Goal: Task Accomplishment & Management: Use online tool/utility

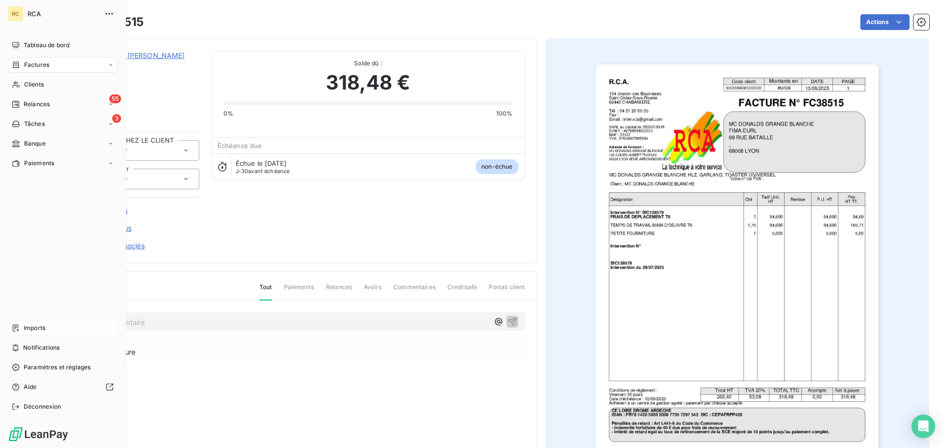
click at [18, 329] on icon at bounding box center [16, 328] width 8 height 8
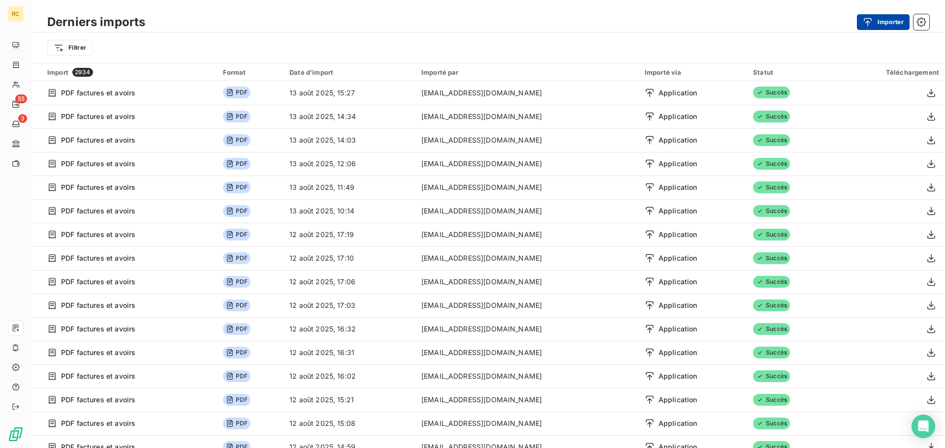
click at [871, 26] on icon "button" at bounding box center [867, 22] width 10 height 10
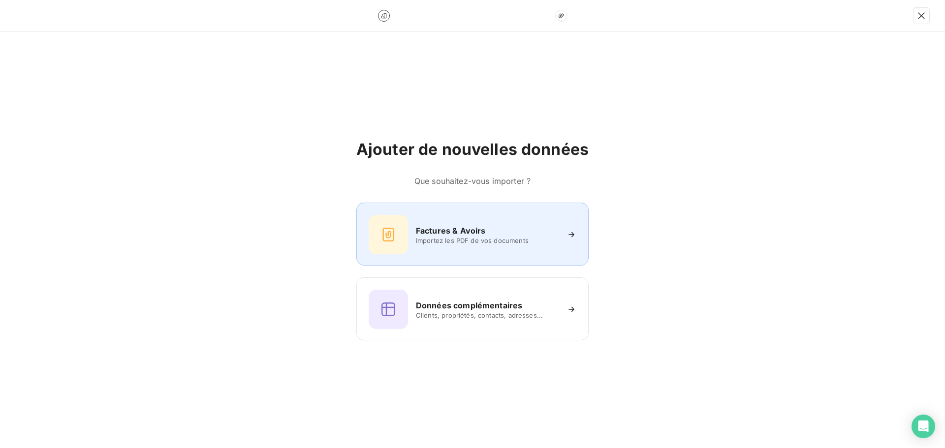
drag, startPoint x: 472, startPoint y: 266, endPoint x: 471, endPoint y: 259, distance: 6.5
click at [472, 265] on div "Factures & Avoirs Importez les PDF de vos documents Données complémentaires Cli…" at bounding box center [472, 272] width 232 height 138
click at [474, 253] on div "Factures & Avoirs Importez les PDF de vos documents" at bounding box center [472, 234] width 208 height 39
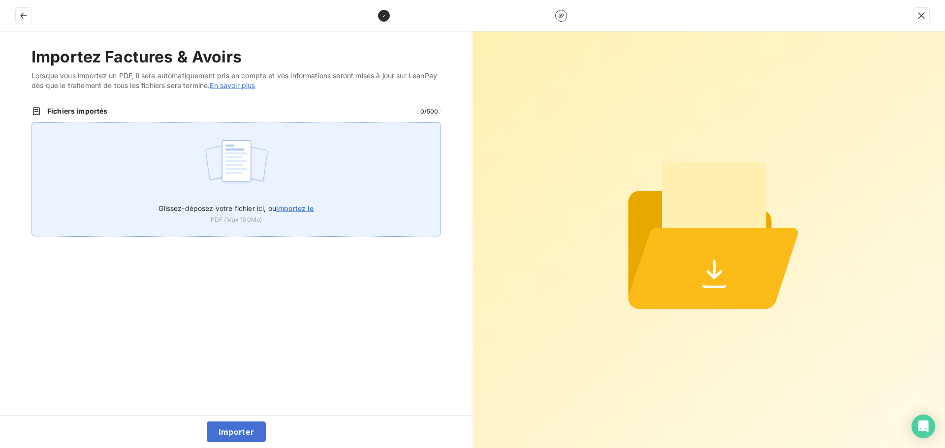
click at [280, 156] on div "Glissez-déposez votre fichier ici, ou importez le PDF (Max 100Mo)" at bounding box center [235, 179] width 409 height 115
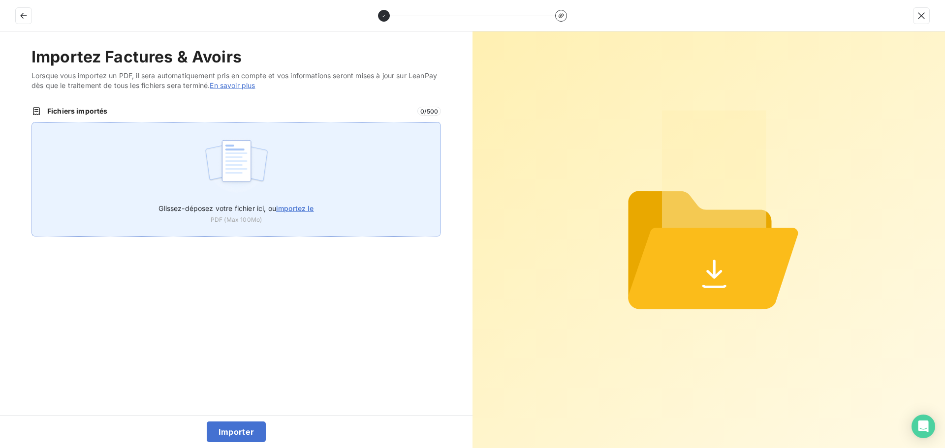
type input "C:\fakepath\FC38516.pdf"
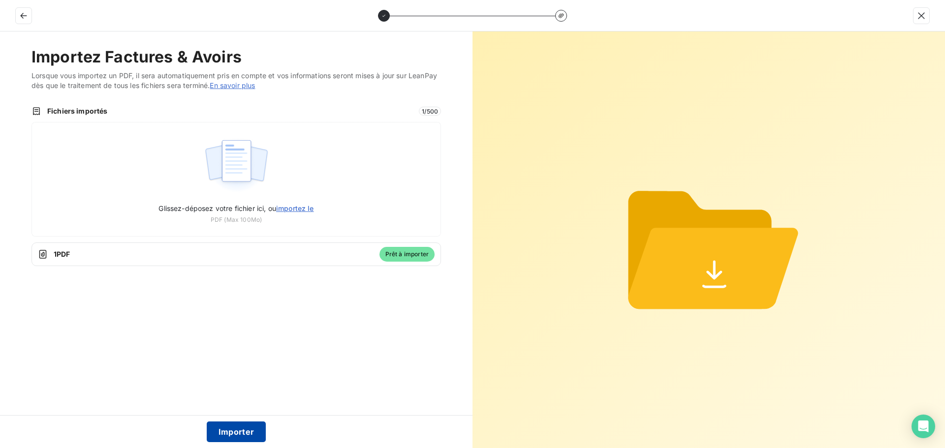
click at [239, 432] on button "Importer" at bounding box center [237, 432] width 60 height 21
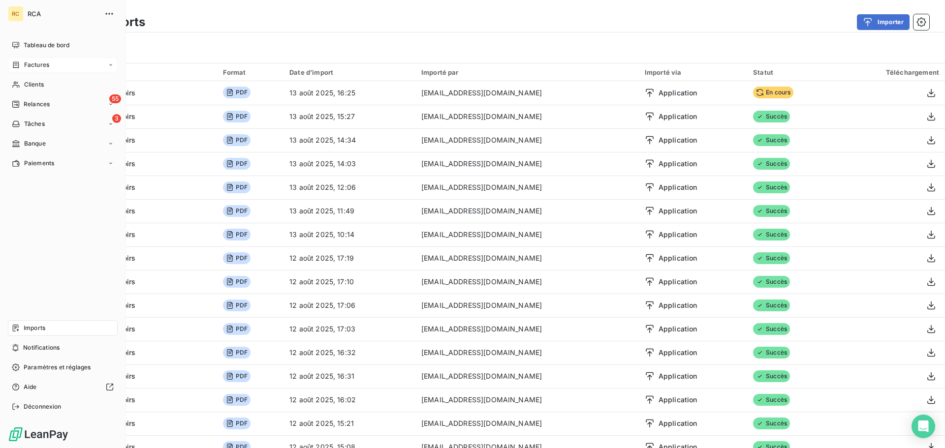
click at [33, 61] on span "Factures" at bounding box center [36, 65] width 25 height 9
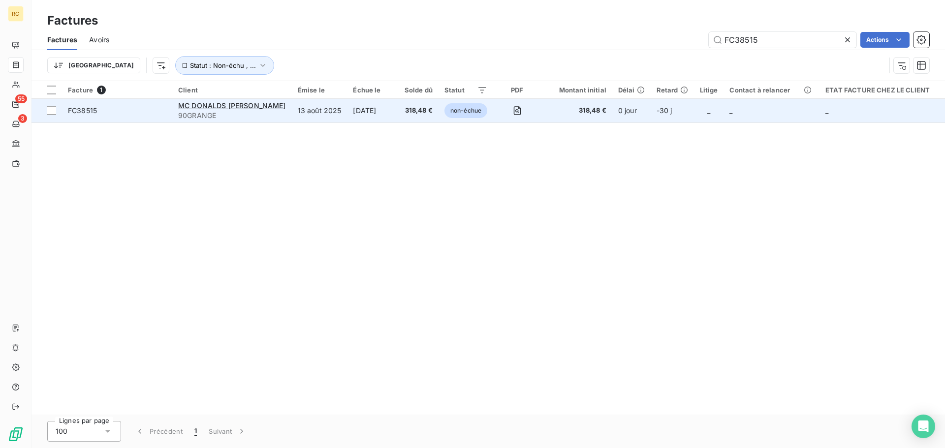
click at [90, 109] on span "FC38515" at bounding box center [82, 110] width 29 height 8
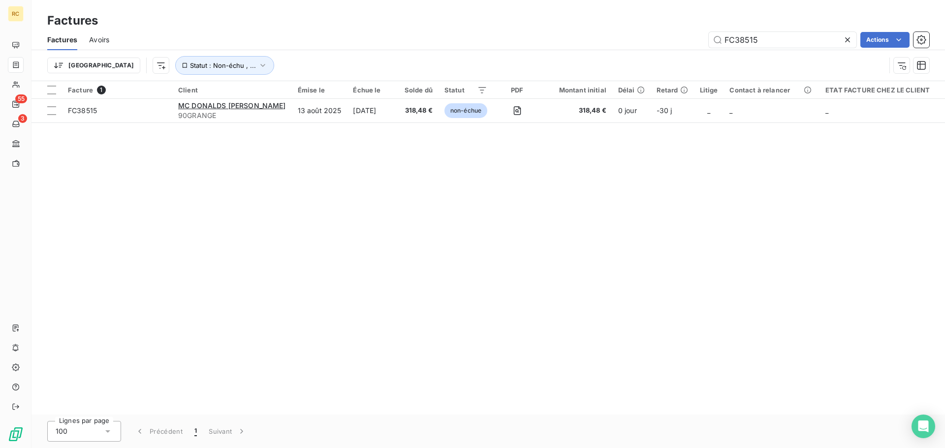
drag, startPoint x: 765, startPoint y: 35, endPoint x: 616, endPoint y: 31, distance: 148.6
click at [653, 33] on div "FC38515 Actions" at bounding box center [525, 40] width 808 height 16
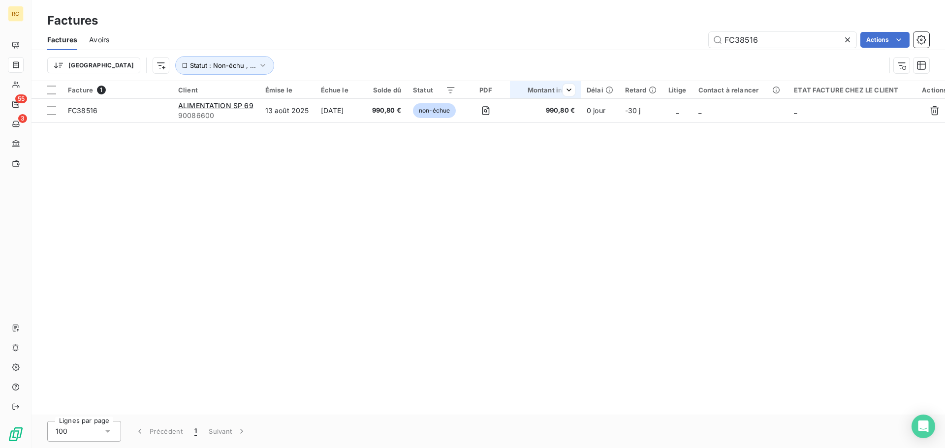
type input "FC38516"
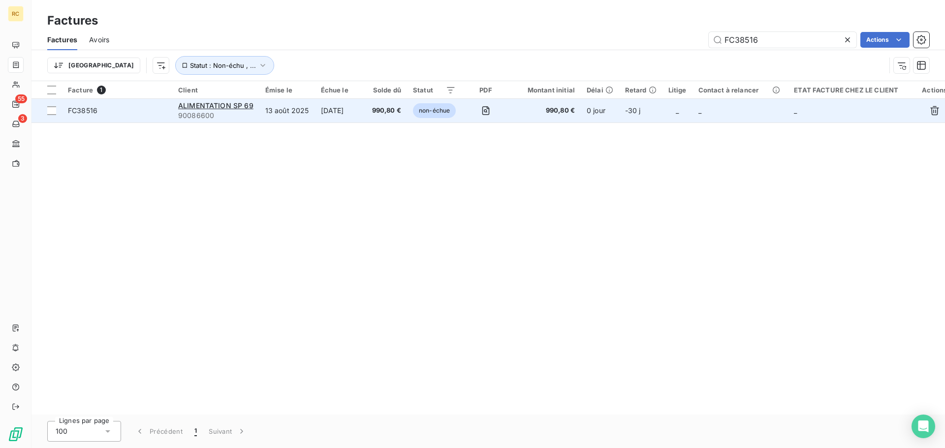
click at [86, 105] on td "FC38516" at bounding box center [117, 111] width 110 height 24
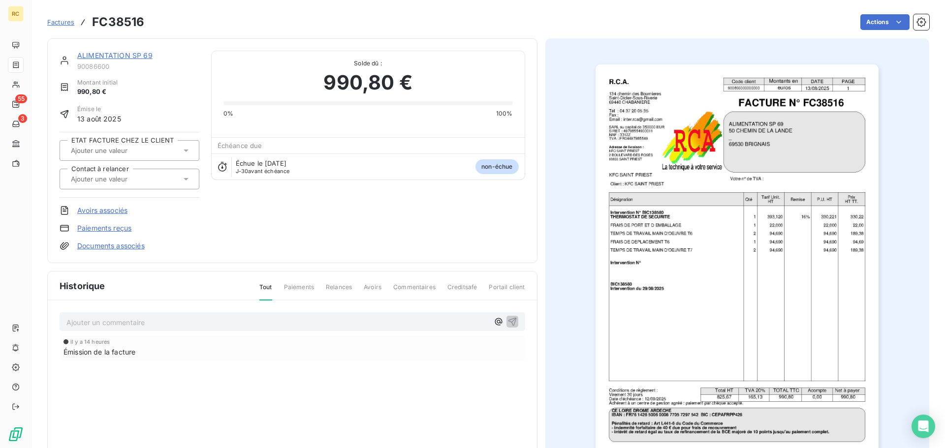
click at [83, 245] on link "Documents associés" at bounding box center [110, 246] width 67 height 10
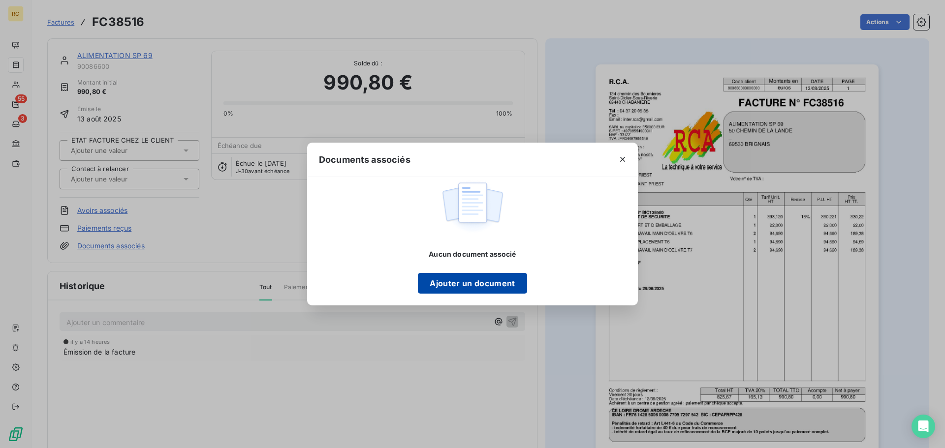
click at [439, 283] on button "Ajouter un document" at bounding box center [472, 283] width 109 height 21
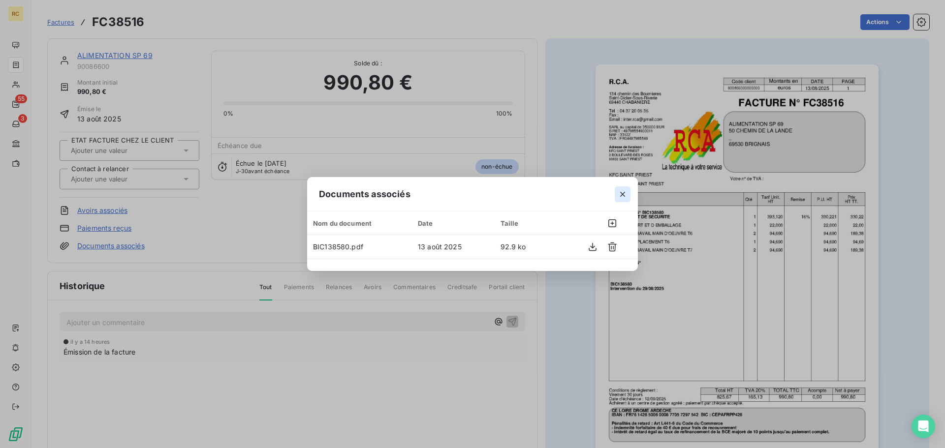
click at [626, 193] on icon "button" at bounding box center [622, 194] width 10 height 10
